Goal: Find contact information

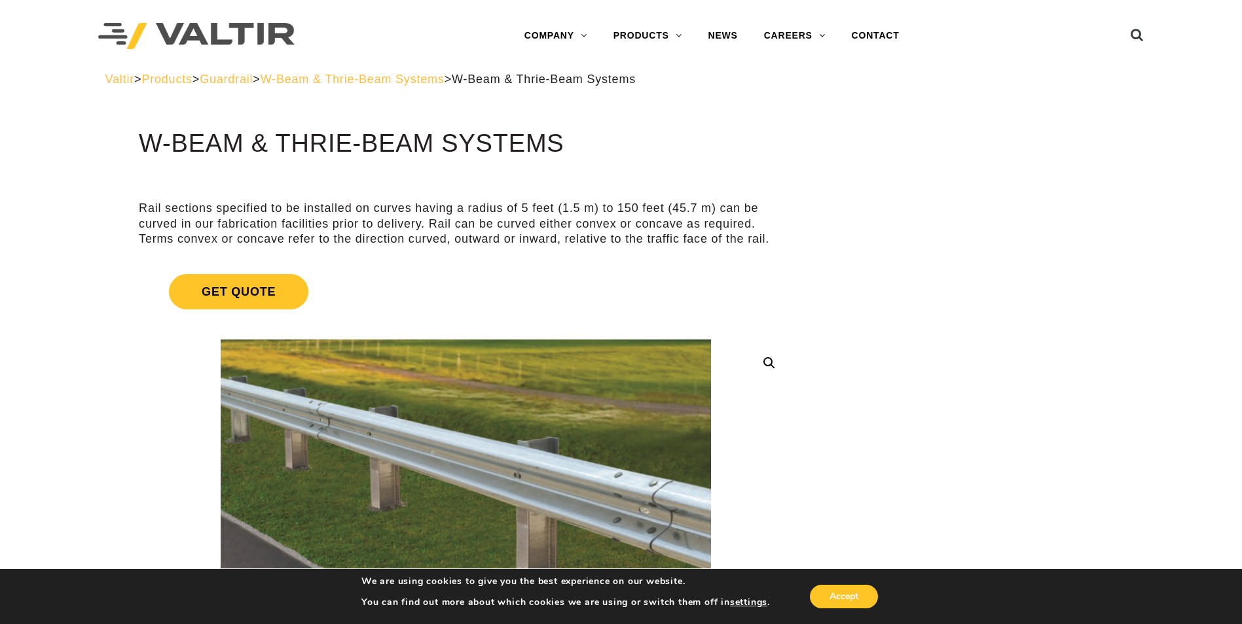
click at [253, 79] on span "Guardrail" at bounding box center [226, 79] width 53 height 13
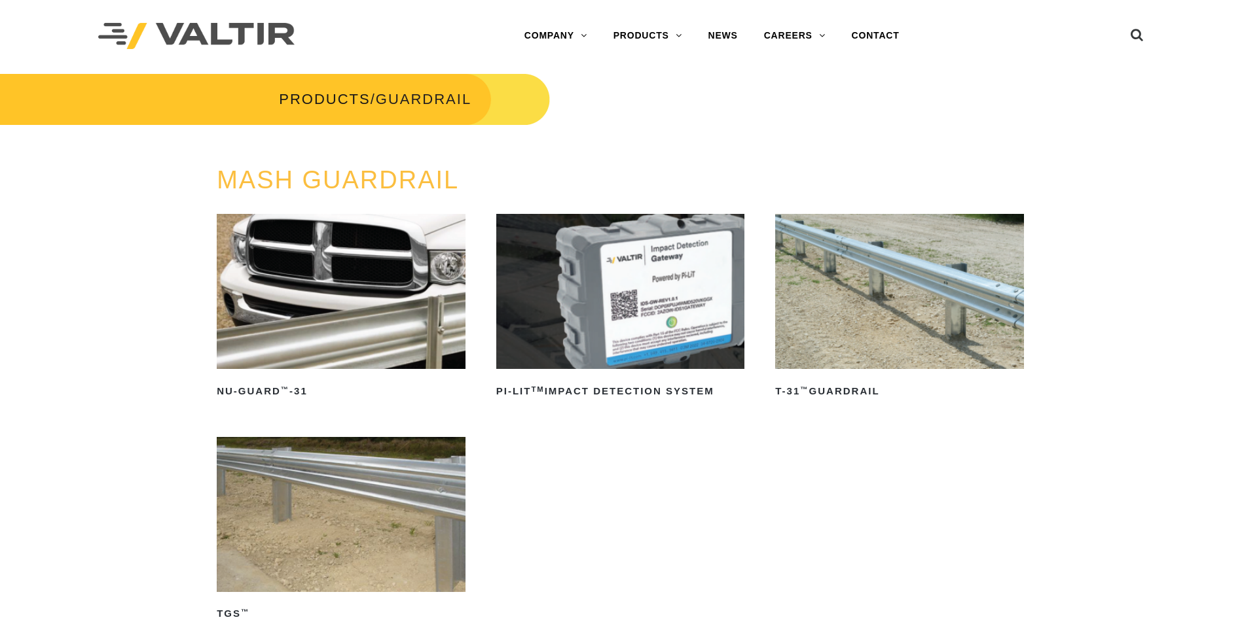
scroll to position [65, 0]
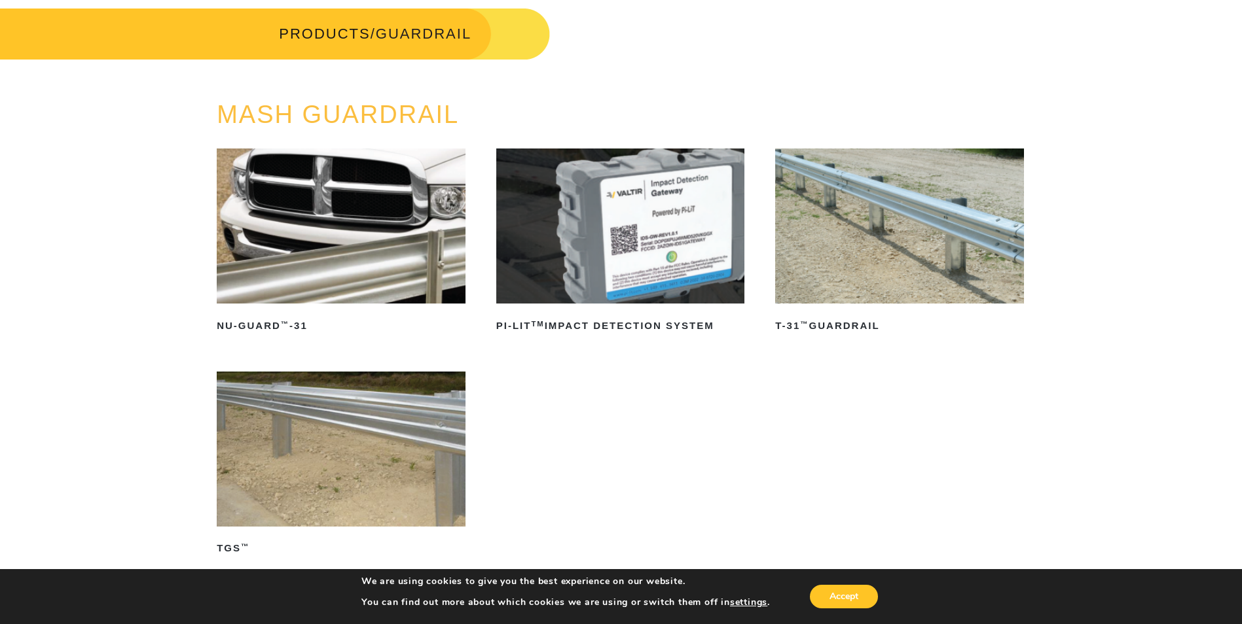
click at [895, 267] on img at bounding box center [899, 226] width 249 height 155
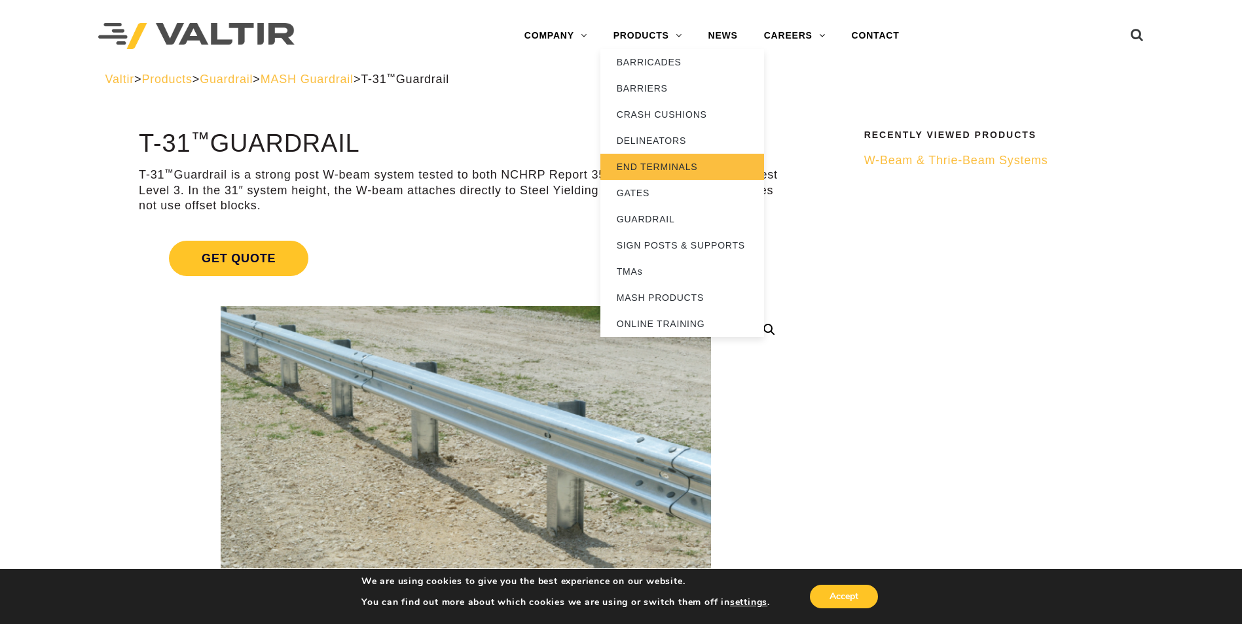
click at [669, 166] on link "END TERMINALS" at bounding box center [682, 167] width 164 height 26
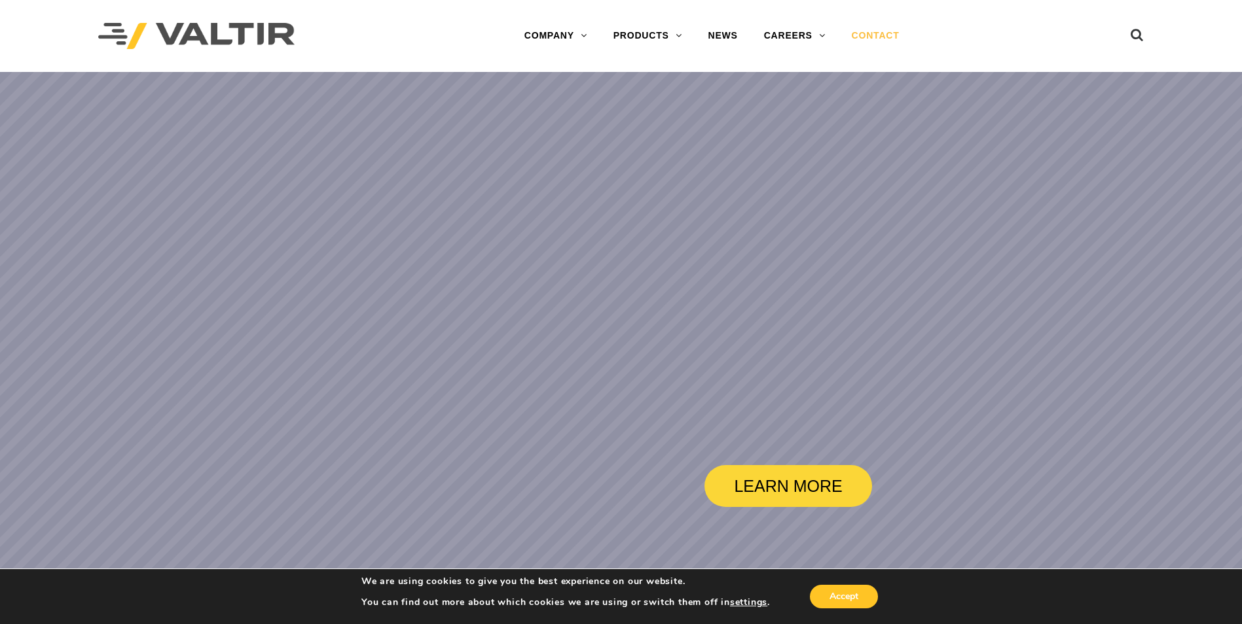
click at [882, 35] on link "CONTACT" at bounding box center [875, 36] width 74 height 26
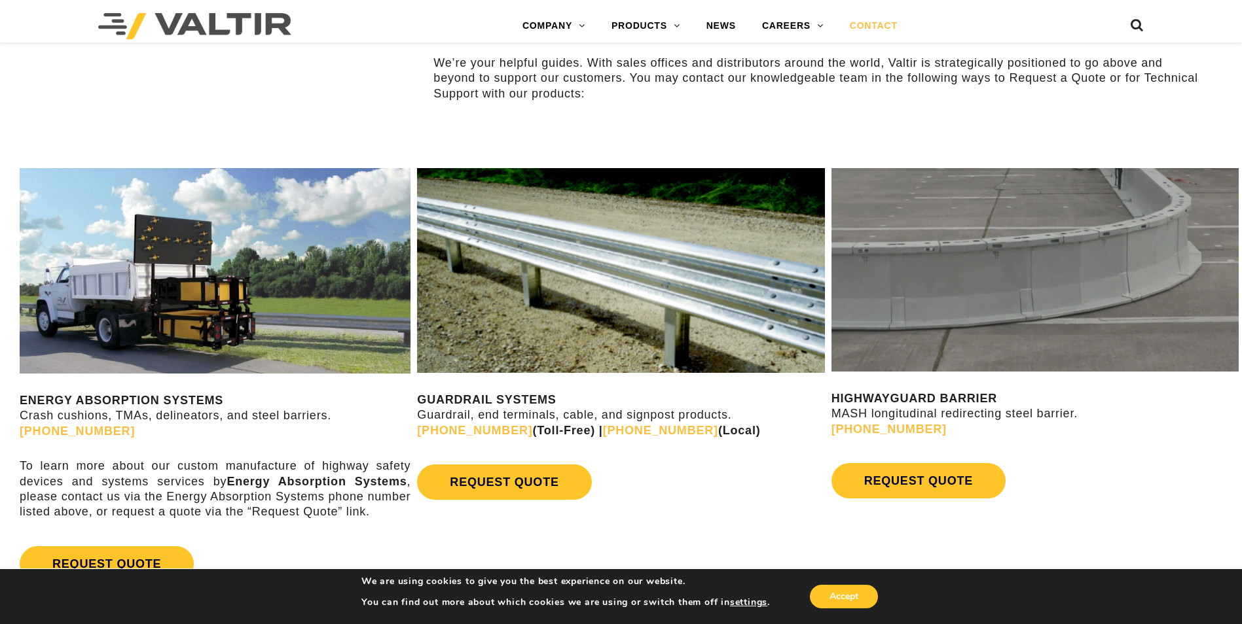
scroll to position [785, 0]
